Goal: Transaction & Acquisition: Purchase product/service

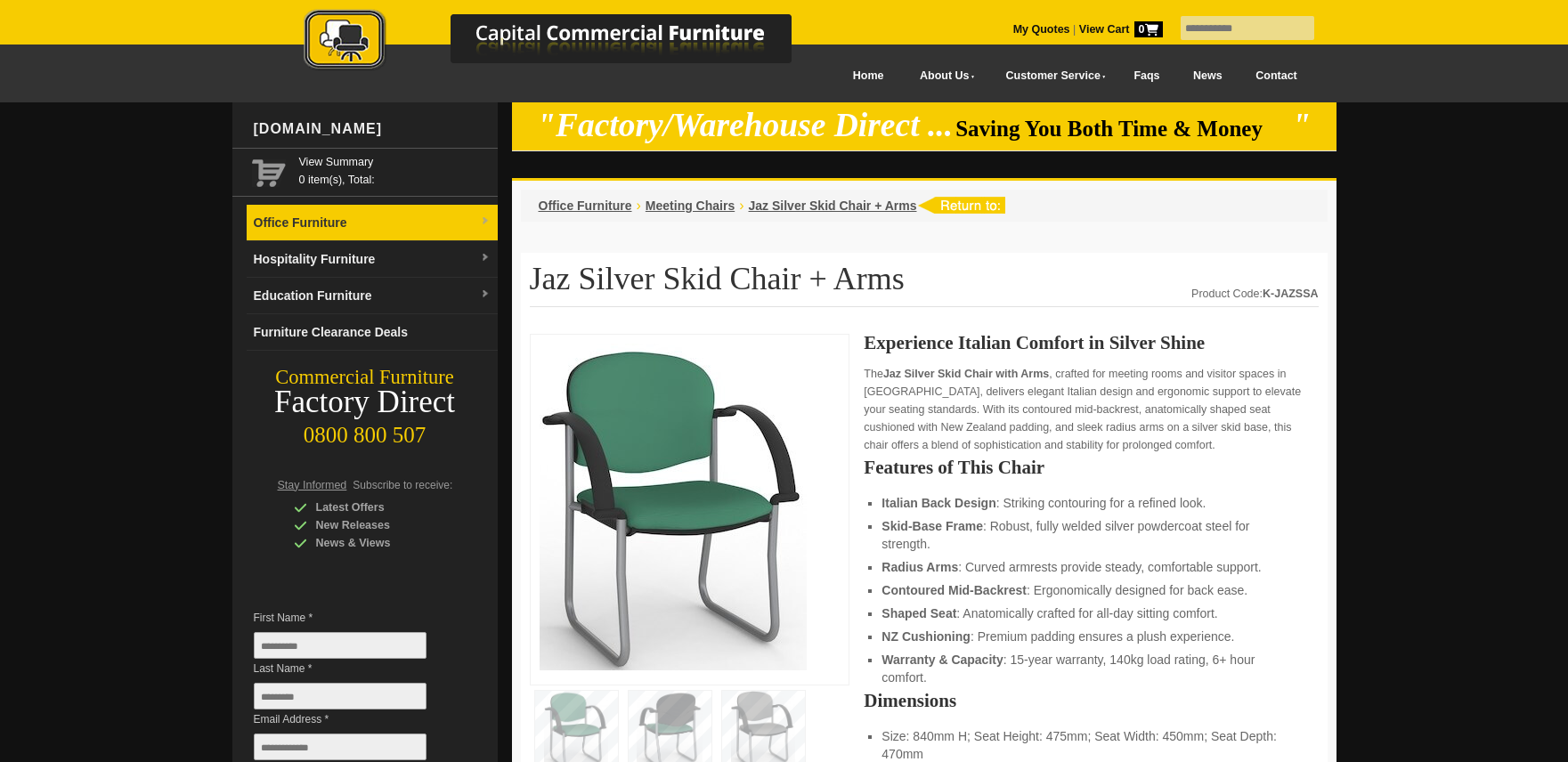
click at [329, 226] on link "Office Furniture" at bounding box center [373, 223] width 251 height 36
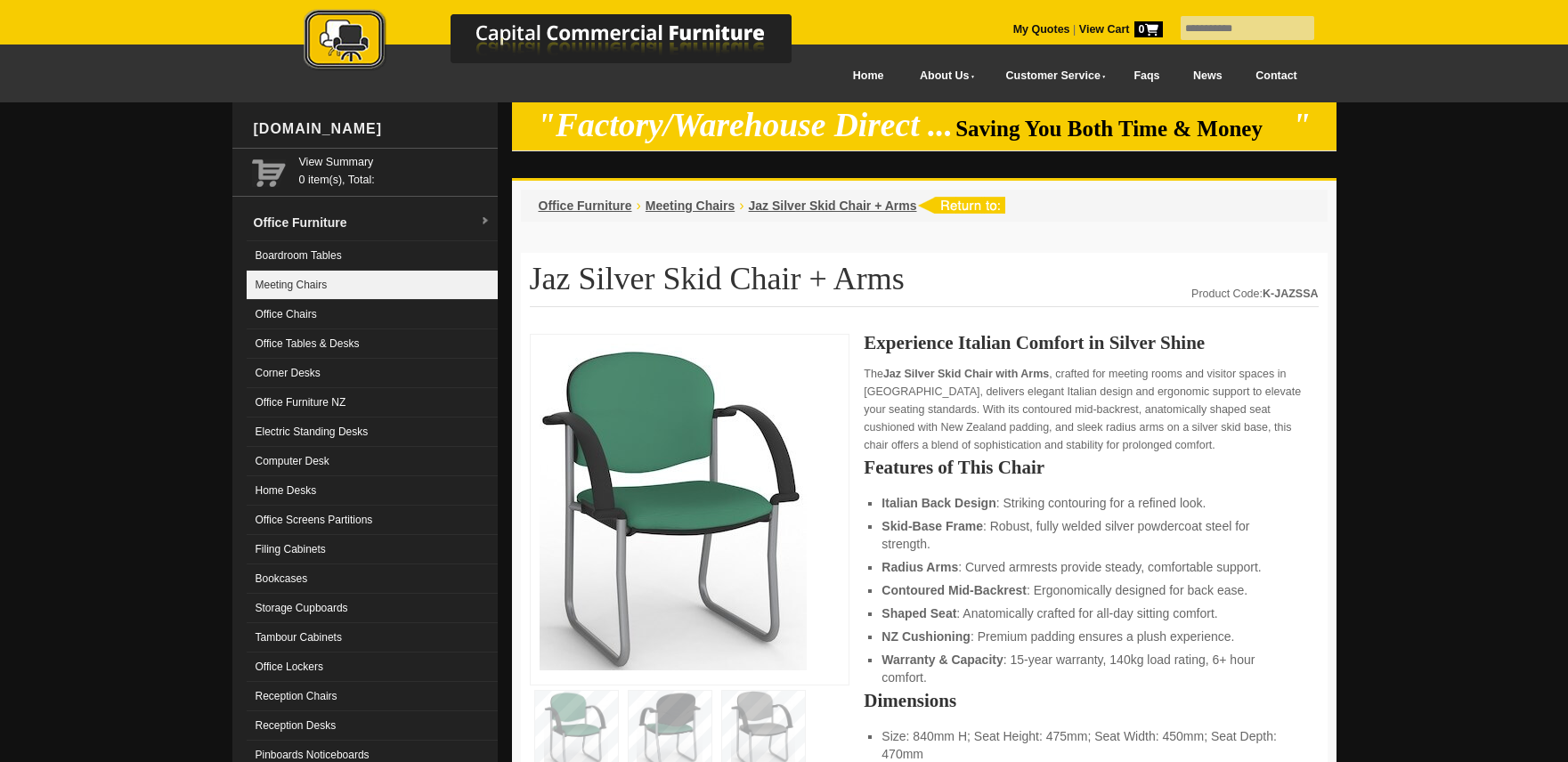
click at [310, 287] on link "Meeting Chairs" at bounding box center [373, 286] width 251 height 30
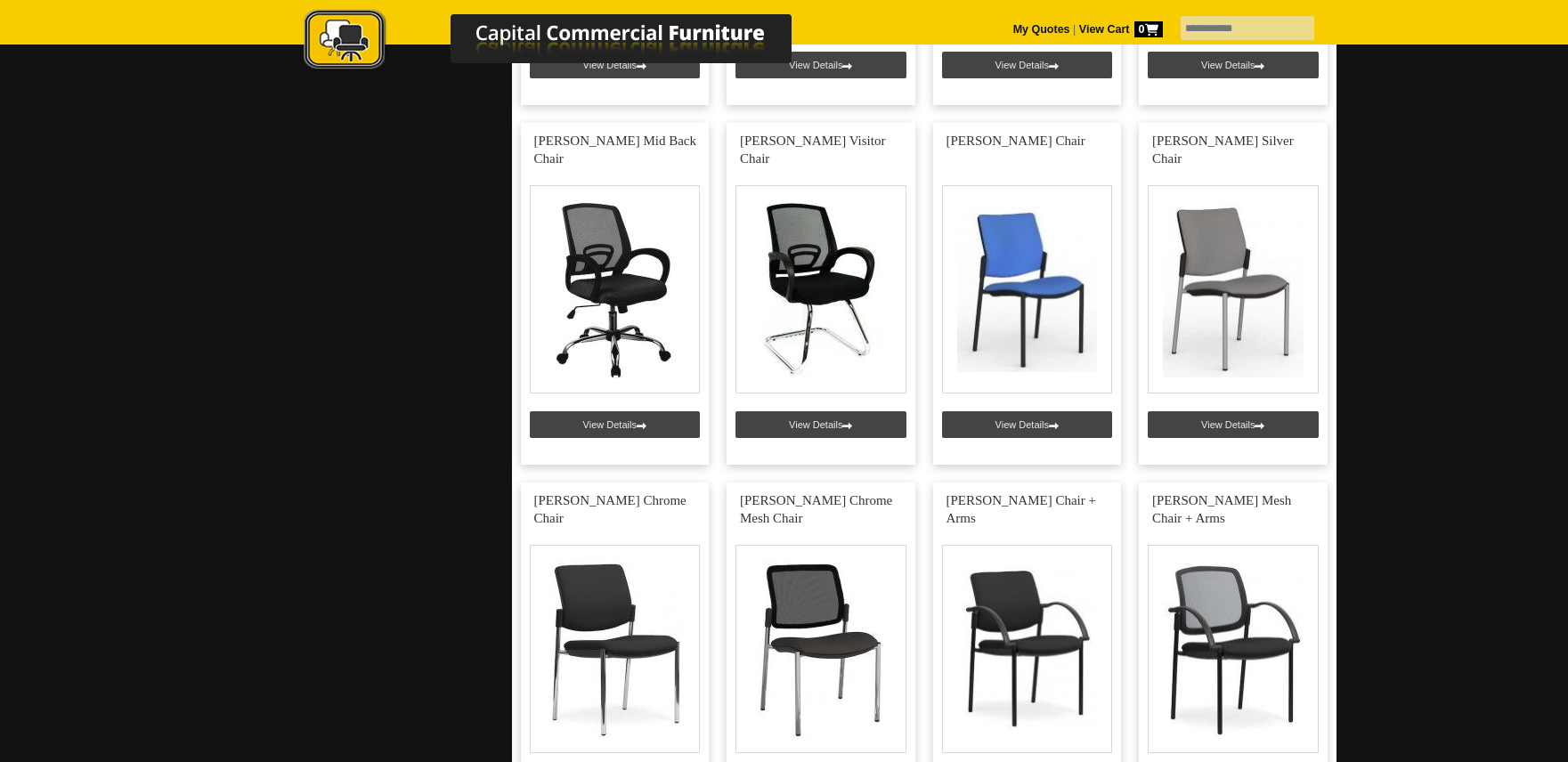
scroll to position [2260, 0]
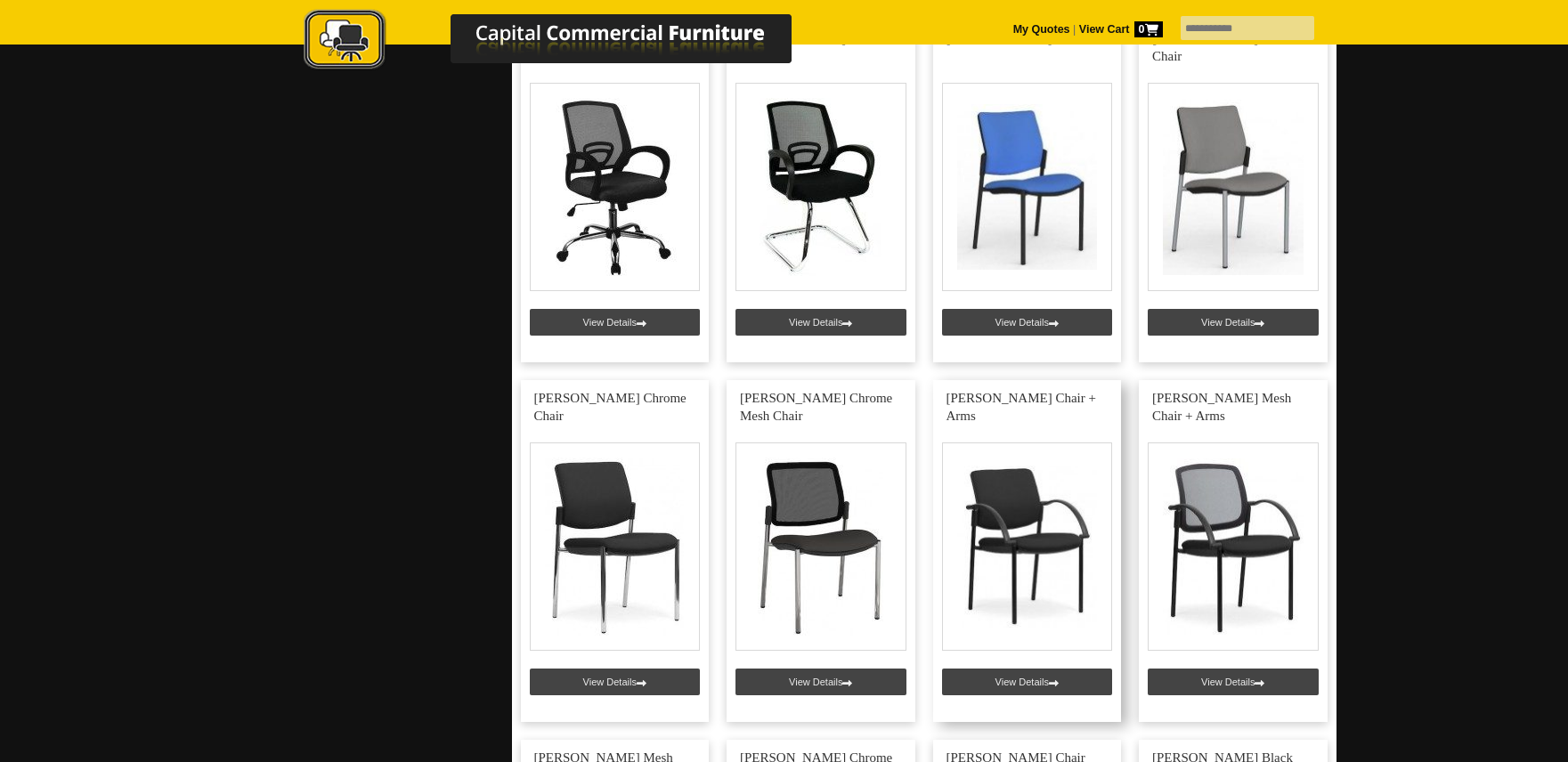
click at [1028, 526] on link at bounding box center [1027, 551] width 189 height 342
